Goal: Task Accomplishment & Management: Use online tool/utility

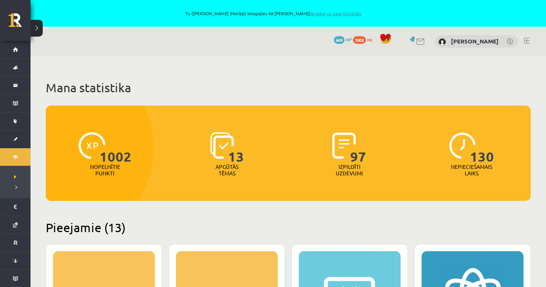
click at [317, 15] on link "Atpakaļ uz savu lietotāju" at bounding box center [336, 13] width 52 height 6
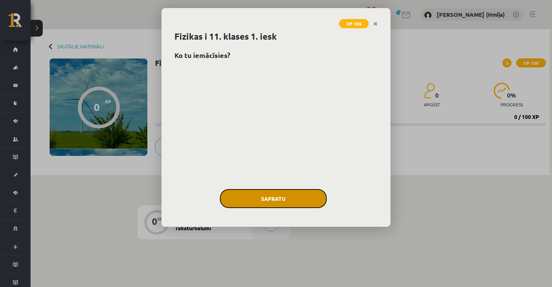
click at [296, 198] on button "Sapratu" at bounding box center [273, 198] width 107 height 19
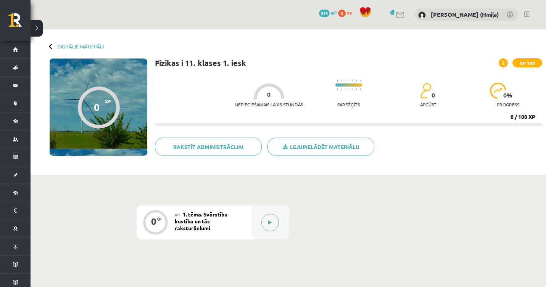
click at [266, 220] on button at bounding box center [271, 223] width 18 height 18
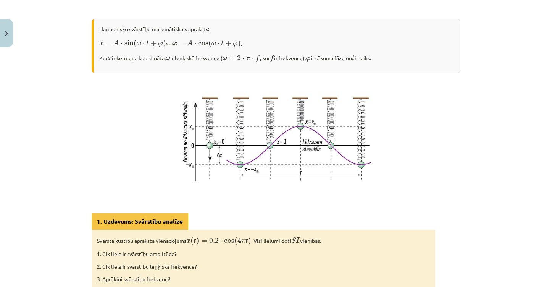
scroll to position [328, 0]
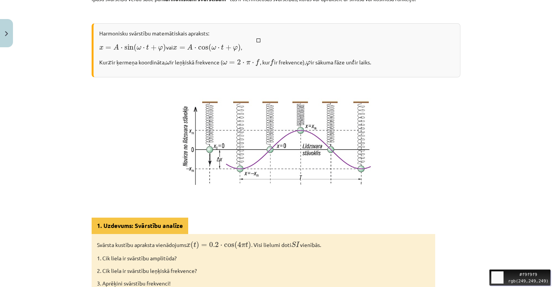
click at [251, 31] on div "Move your 🖱️ to pick a color #f9f9f9 rgb(249,249,249)" at bounding box center [276, 186] width 552 height 373
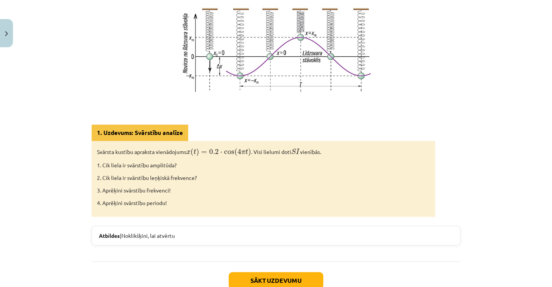
scroll to position [420, 0]
